Goal: Obtain resource: Download file/media

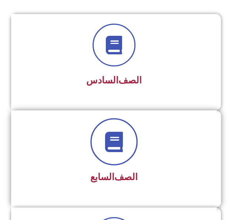
scroll to position [701, 0]
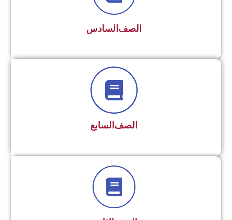
click at [115, 100] on span at bounding box center [113, 90] width 47 height 47
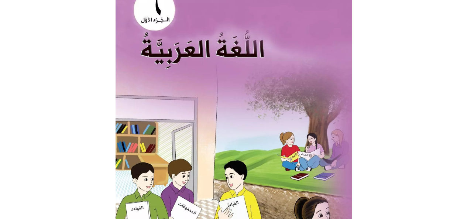
scroll to position [148, 0]
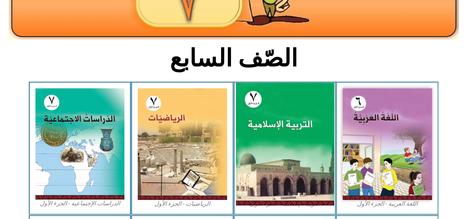
click at [231, 135] on img at bounding box center [285, 144] width 98 height 123
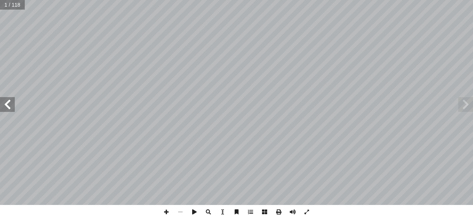
click at [10, 109] on span at bounding box center [7, 104] width 15 height 15
click at [10, 110] on span at bounding box center [7, 104] width 15 height 15
click at [8, 104] on span at bounding box center [7, 104] width 15 height 15
click at [279, 213] on span at bounding box center [279, 212] width 14 height 14
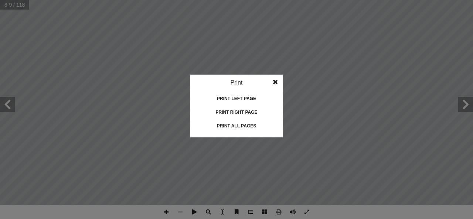
click at [238, 125] on div "Print all pages" at bounding box center [237, 126] width 74 height 12
click at [275, 85] on span at bounding box center [275, 82] width 13 height 15
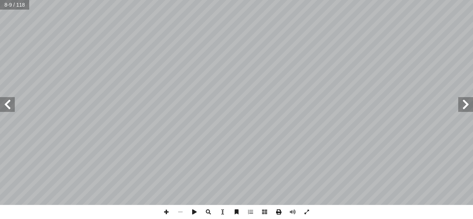
click at [276, 211] on span at bounding box center [279, 212] width 14 height 14
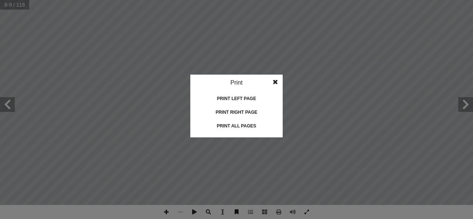
click at [245, 122] on div "Print all pages" at bounding box center [237, 126] width 74 height 12
